Goal: Task Accomplishment & Management: Manage account settings

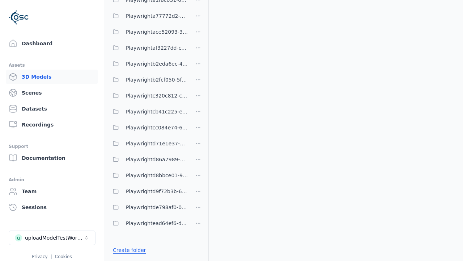
click at [127, 250] on link "Create folder" at bounding box center [129, 249] width 33 height 7
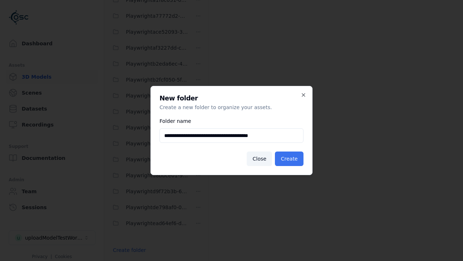
type input "**********"
click at [290, 159] on button "Create" at bounding box center [289, 158] width 29 height 14
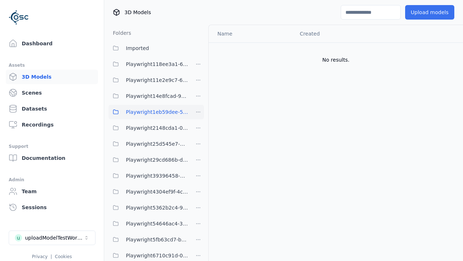
click at [432, 12] on button "Upload models" at bounding box center [429, 12] width 49 height 14
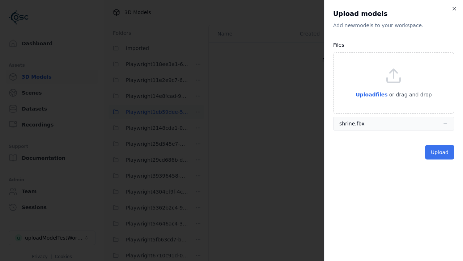
click at [440, 152] on button "Upload" at bounding box center [439, 152] width 29 height 14
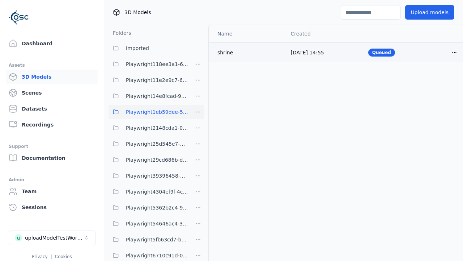
click at [455, 52] on html "Support Dashboard Assets 3D Models Scenes Datasets Recordings Support Documenta…" at bounding box center [231, 130] width 463 height 261
click at [439, 80] on div "Delete" at bounding box center [438, 81] width 43 height 12
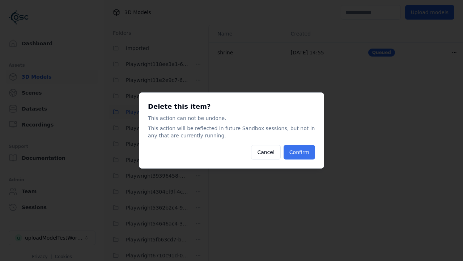
click at [300, 152] on button "Confirm" at bounding box center [299, 152] width 31 height 14
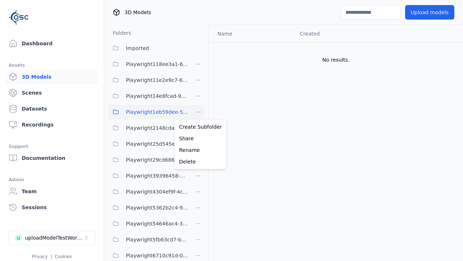
click at [198, 112] on html "Support Dashboard Assets 3D Models Scenes Datasets Recordings Support Documenta…" at bounding box center [231, 130] width 463 height 261
click at [198, 161] on div "Delete" at bounding box center [200, 162] width 49 height 12
